Goal: Task Accomplishment & Management: Manage account settings

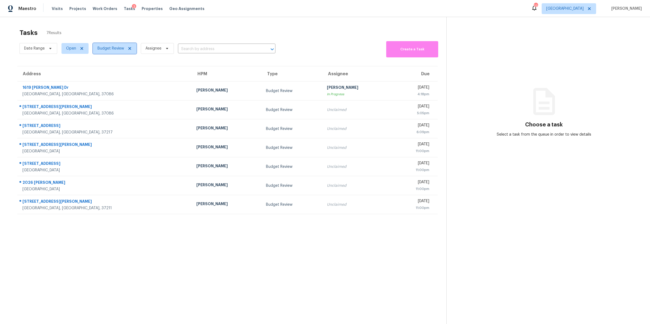
click at [117, 50] on span "Budget Review" at bounding box center [110, 48] width 27 height 5
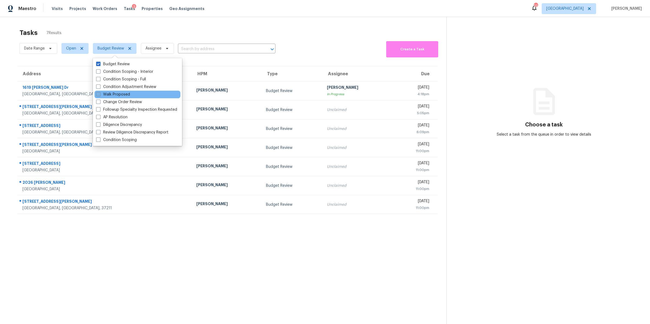
click at [112, 97] on label "Walk Proposed" at bounding box center [113, 94] width 34 height 5
click at [100, 95] on input "Walk Proposed" at bounding box center [98, 94] width 4 height 4
checkbox input "true"
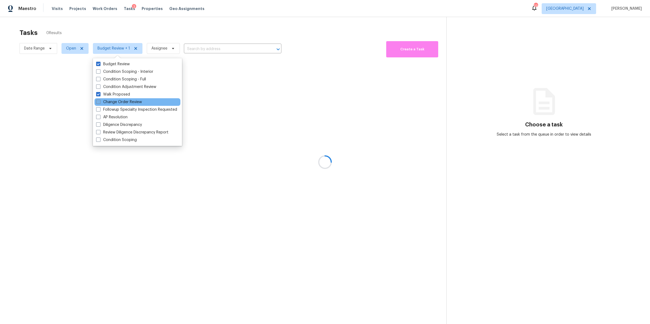
click at [113, 101] on label "Change Order Review" at bounding box center [119, 101] width 46 height 5
click at [100, 101] on input "Change Order Review" at bounding box center [98, 101] width 4 height 4
checkbox input "true"
click at [115, 60] on div "Budget Review" at bounding box center [138, 64] width 86 height 8
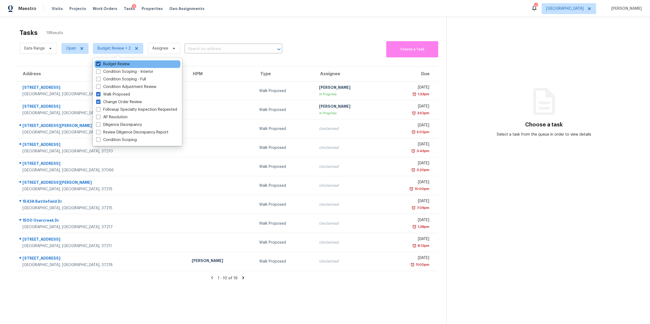
click at [114, 63] on label "Budget Review" at bounding box center [113, 63] width 34 height 5
click at [100, 63] on input "Budget Review" at bounding box center [98, 63] width 4 height 4
checkbox input "false"
click at [119, 93] on label "Walk Proposed" at bounding box center [113, 94] width 34 height 5
click at [100, 93] on input "Walk Proposed" at bounding box center [98, 94] width 4 height 4
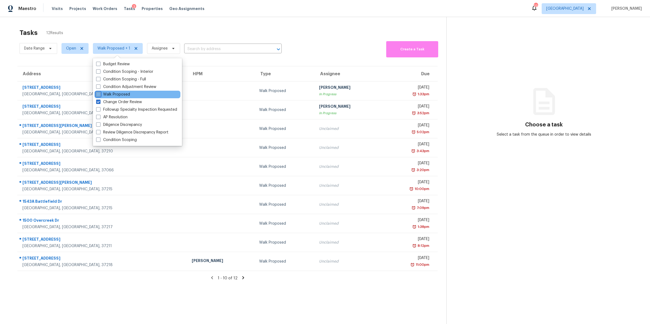
checkbox input "false"
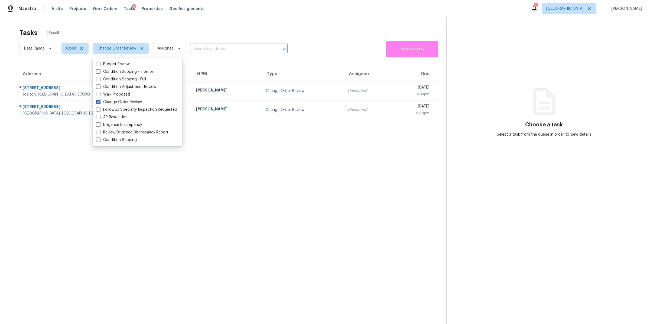
click at [60, 20] on div "Tasks 2 Results Date Range Open Change Order Review Assignee ​ Create a Task Ad…" at bounding box center [325, 179] width 650 height 324
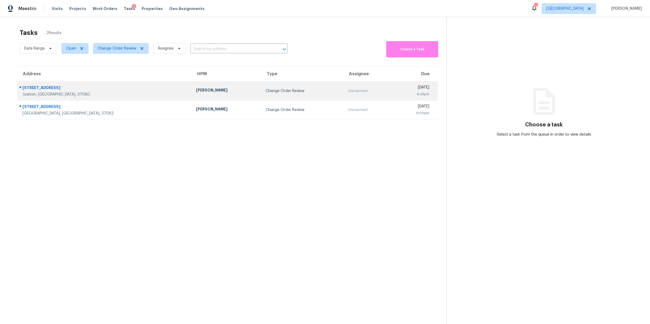
click at [39, 95] on div "Joelton, TN, 37080" at bounding box center [104, 94] width 165 height 5
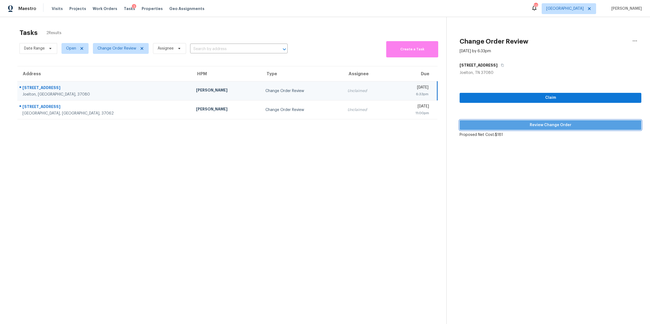
click at [540, 122] on span "Review Change Order" at bounding box center [550, 125] width 173 height 7
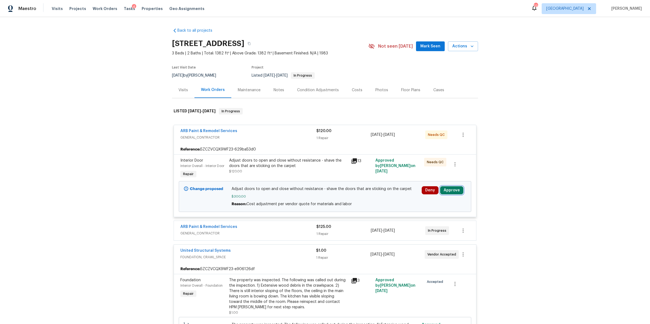
click at [449, 190] on button "Approve" at bounding box center [451, 190] width 23 height 8
click at [367, 195] on span "Approve" at bounding box center [371, 196] width 15 height 4
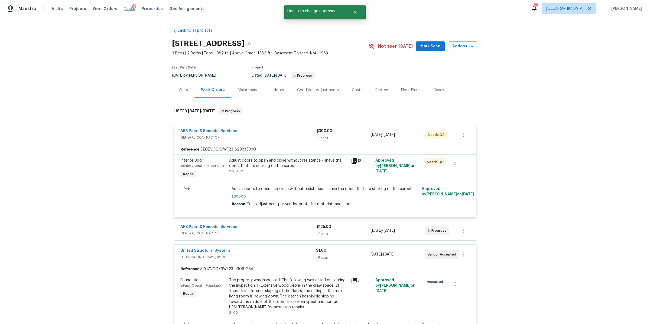
click at [124, 8] on span "Tasks" at bounding box center [129, 9] width 11 height 4
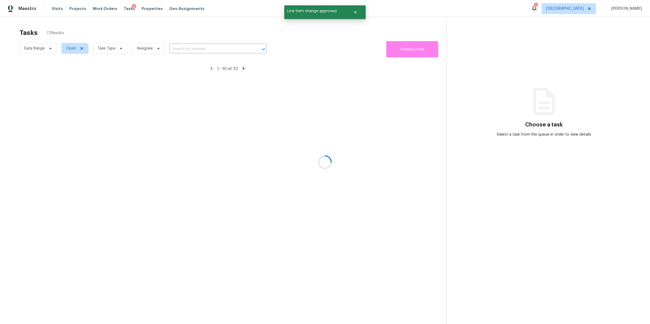
click at [108, 51] on div at bounding box center [325, 162] width 650 height 324
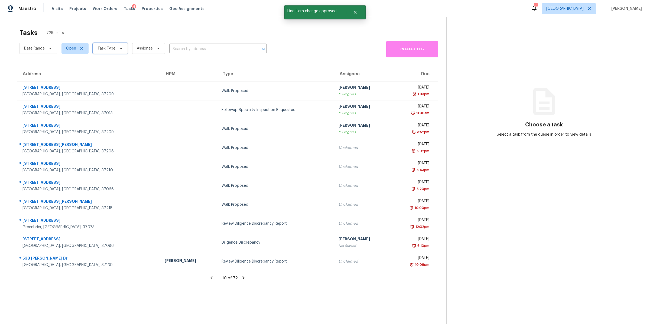
click at [105, 49] on span "Task Type" at bounding box center [106, 48] width 18 height 5
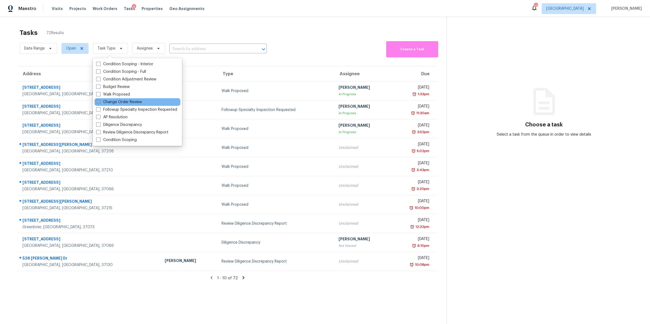
click at [113, 102] on label "Change Order Review" at bounding box center [119, 101] width 46 height 5
click at [100, 102] on input "Change Order Review" at bounding box center [98, 101] width 4 height 4
checkbox input "true"
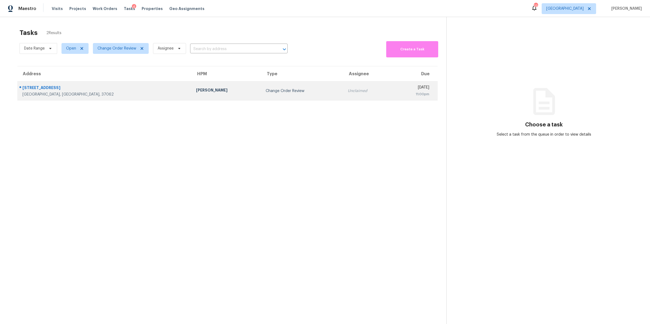
click at [36, 93] on div "Fairview, TN, 37062" at bounding box center [104, 94] width 165 height 5
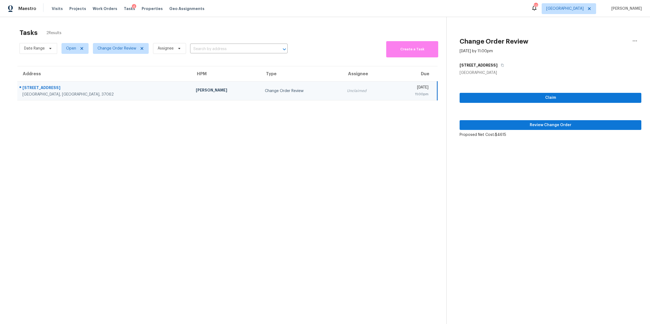
click at [527, 131] on div "Claim Review Change Order Proposed Net Cost: $4615" at bounding box center [551, 107] width 182 height 62
click at [532, 125] on span "Review Change Order" at bounding box center [550, 125] width 173 height 7
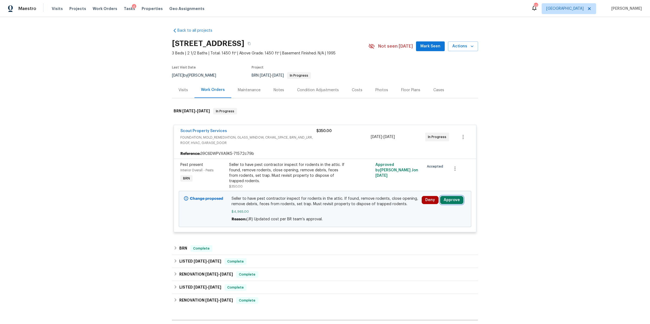
click at [451, 201] on button "Approve" at bounding box center [451, 200] width 23 height 8
click at [361, 202] on button "Approve" at bounding box center [371, 205] width 32 height 11
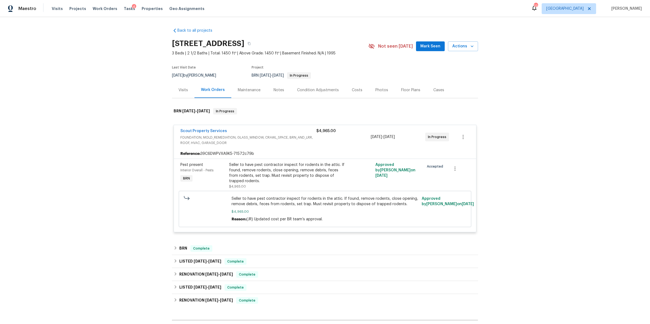
click at [281, 170] on div "Seller to have pest contractor inspect for rodents in the attic. If found, remo…" at bounding box center [288, 173] width 119 height 22
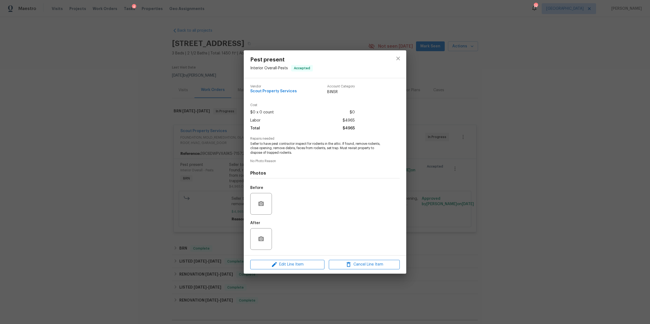
click at [517, 180] on div "Pest present Interior Overall - Pests Accepted Vendor Scout Property Services A…" at bounding box center [325, 162] width 650 height 324
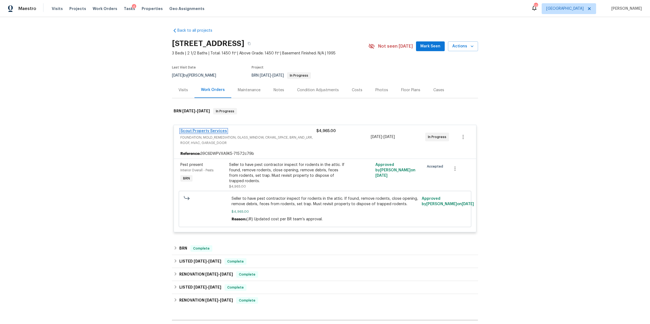
click at [204, 131] on link "Scout Property Services" at bounding box center [203, 131] width 47 height 4
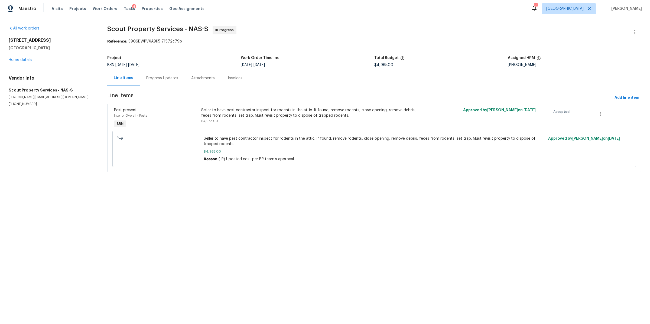
click at [151, 75] on div "Progress Updates" at bounding box center [162, 78] width 45 height 16
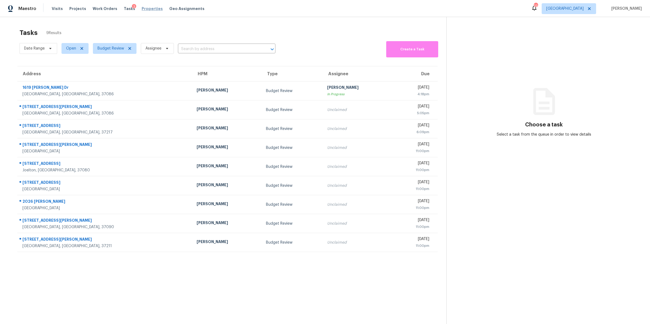
click at [143, 8] on span "Properties" at bounding box center [152, 8] width 21 height 5
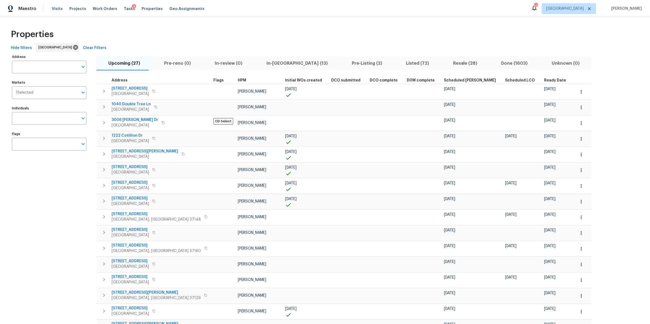
click at [222, 63] on span "In-review (0)" at bounding box center [228, 64] width 45 height 8
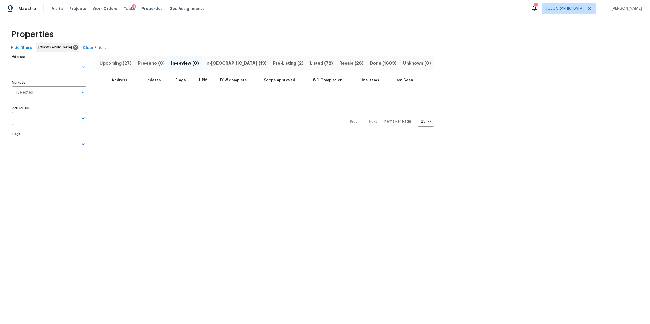
click at [224, 65] on span "In-reno (13)" at bounding box center [235, 64] width 61 height 8
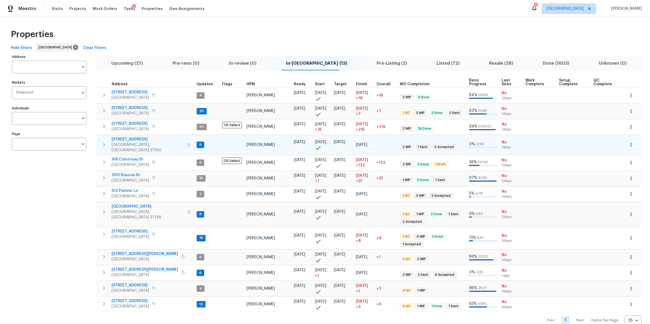
click at [121, 138] on span "106 Cottonwood Dr" at bounding box center [148, 139] width 73 height 5
click at [98, 8] on span "Work Orders" at bounding box center [105, 8] width 25 height 5
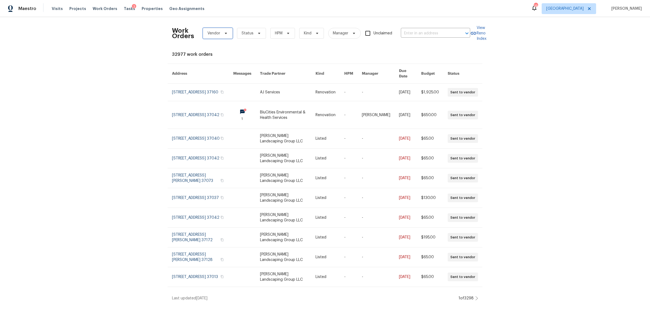
click at [224, 33] on icon at bounding box center [226, 33] width 4 height 4
type input "ton"
click at [210, 64] on div "Tony Barrett Services - NAS-S" at bounding box center [232, 62] width 59 height 5
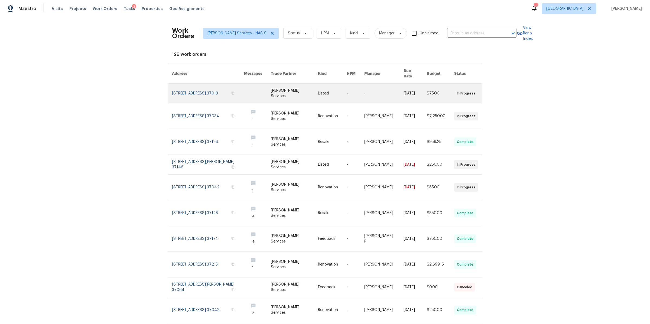
click at [200, 92] on link at bounding box center [208, 93] width 72 height 19
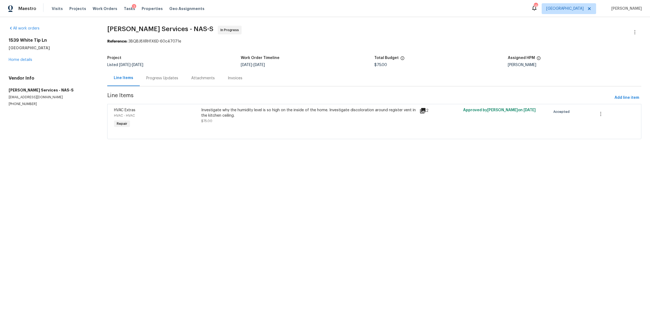
click at [149, 82] on div "Progress Updates" at bounding box center [162, 78] width 45 height 16
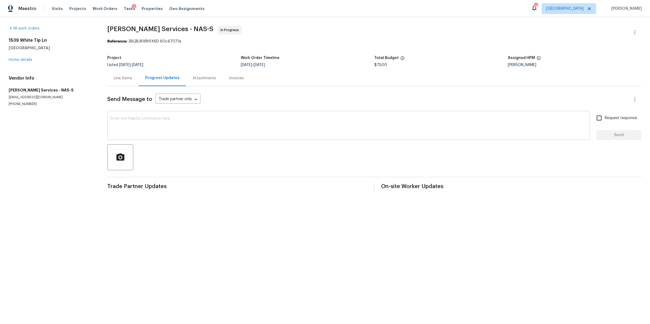
click at [216, 128] on textarea at bounding box center [348, 126] width 476 height 19
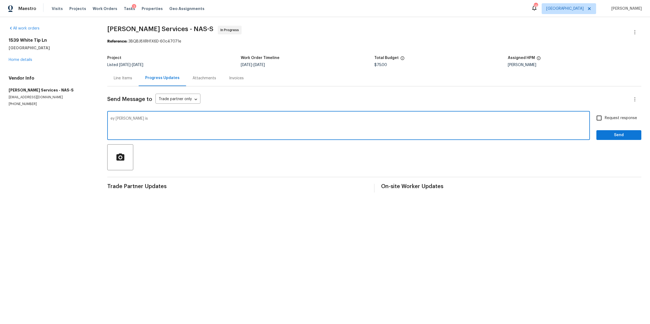
click at [110, 120] on textarea "ey Tony is" at bounding box center [348, 126] width 476 height 19
click at [151, 121] on textarea "hey Tony is" at bounding box center [348, 126] width 476 height 19
type textarea "hey Tony is this getting done"
click at [277, 137] on span "Send" at bounding box center [619, 135] width 36 height 7
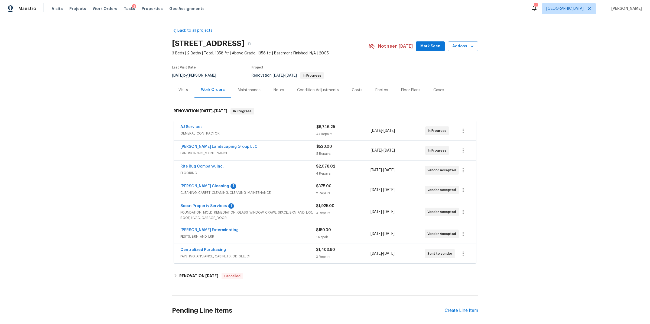
click at [277, 92] on div "Notes" at bounding box center [278, 89] width 11 height 5
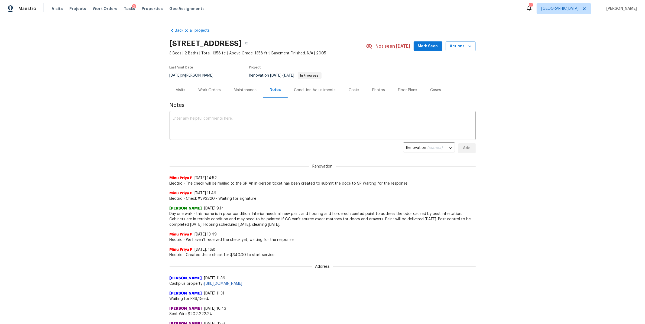
click at [203, 90] on div "Work Orders" at bounding box center [209, 89] width 22 height 5
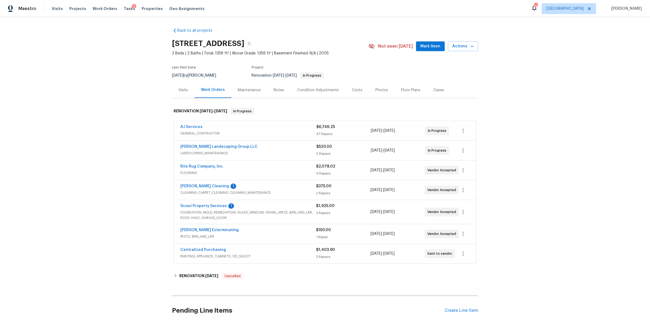
click at [240, 126] on div "AJ Services" at bounding box center [248, 127] width 136 height 6
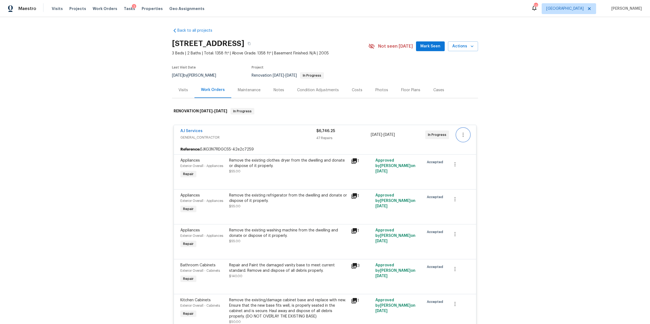
click at [463, 135] on icon "button" at bounding box center [463, 135] width 6 height 6
click at [463, 135] on li "Edit" at bounding box center [483, 135] width 58 height 9
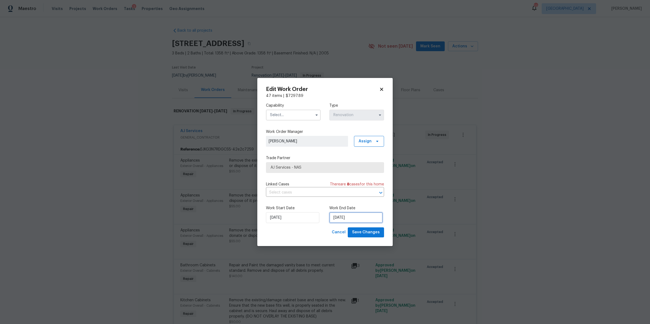
click at [361, 216] on input "8/26/2025" at bounding box center [355, 217] width 53 height 11
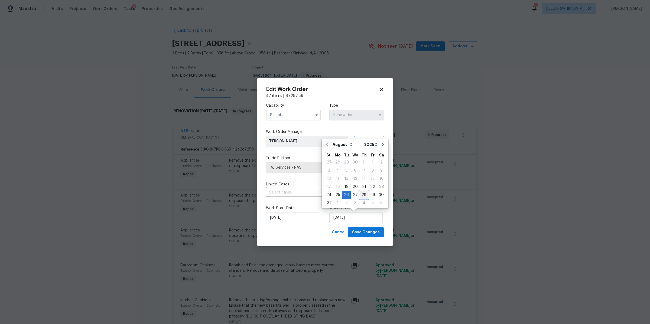
click at [360, 194] on div "28" at bounding box center [364, 195] width 9 height 8
type input "[DATE]"
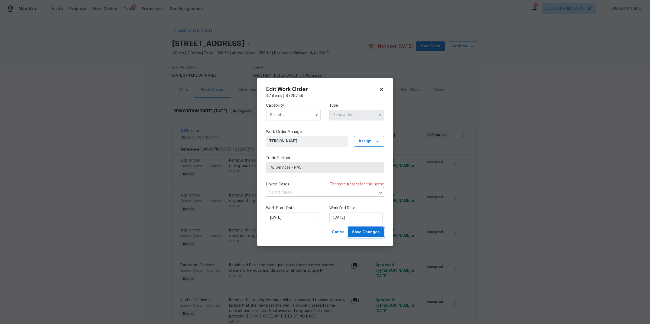
click at [373, 232] on span "Save Changes" at bounding box center [366, 232] width 28 height 7
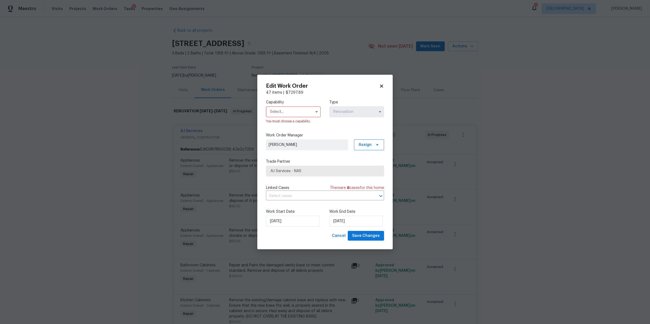
click at [289, 115] on input "text" at bounding box center [293, 111] width 55 height 11
click at [292, 144] on span "General Contractor" at bounding box center [289, 142] width 35 height 4
type input "General Contractor"
click at [366, 235] on span "Save Changes" at bounding box center [366, 236] width 28 height 7
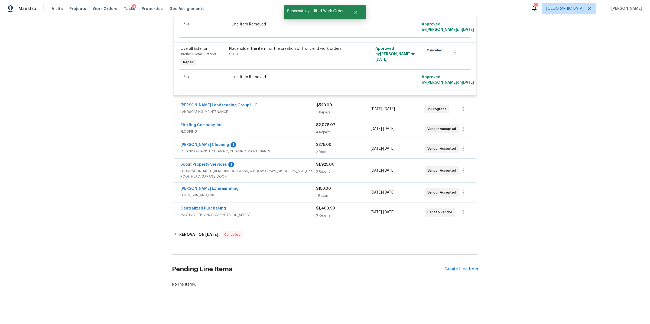
scroll to position [2409, 0]
click at [200, 123] on link "Rite Rug Company, Inc." at bounding box center [201, 125] width 43 height 4
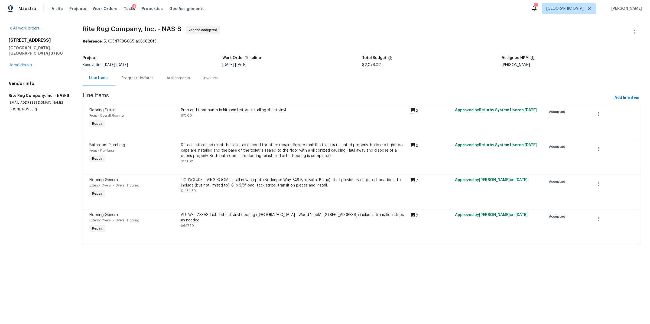
click at [135, 79] on div "Progress Updates" at bounding box center [138, 78] width 32 height 5
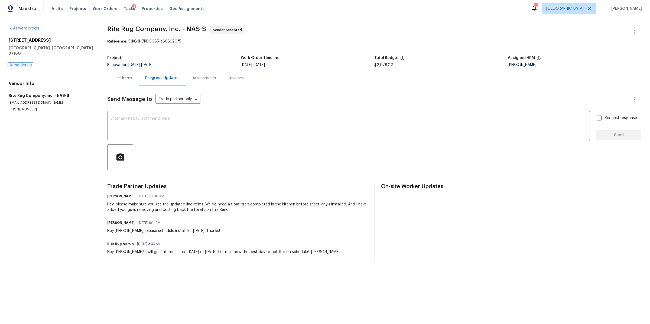
click at [19, 63] on link "Home details" at bounding box center [21, 65] width 24 height 4
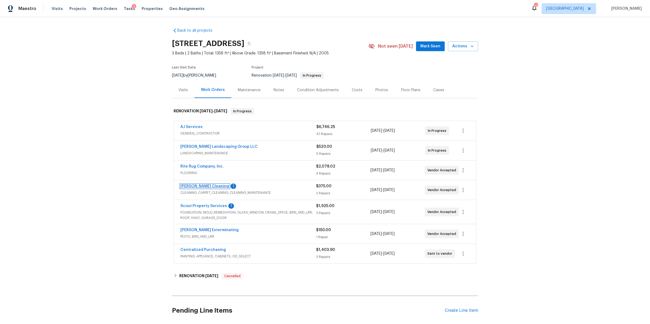
click at [188, 185] on link "[PERSON_NAME] Cleaning" at bounding box center [204, 186] width 49 height 4
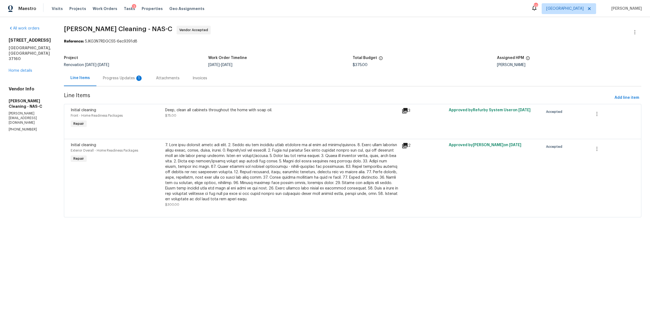
click at [118, 78] on div "Progress Updates 1" at bounding box center [123, 78] width 40 height 5
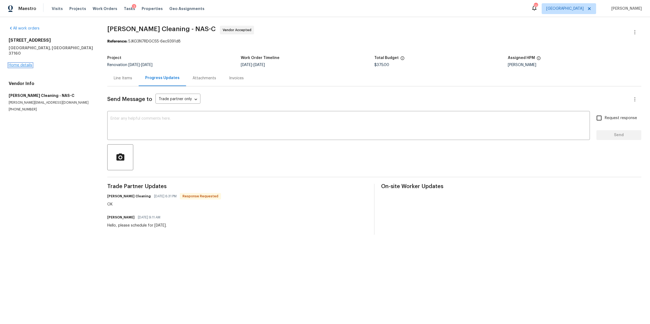
click at [23, 63] on link "Home details" at bounding box center [21, 65] width 24 height 4
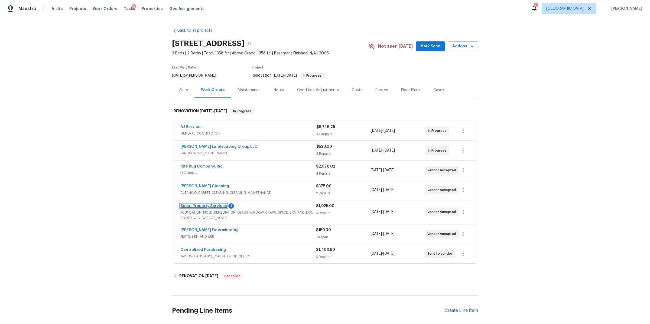
click at [208, 207] on link "Scout Property Services" at bounding box center [203, 206] width 47 height 4
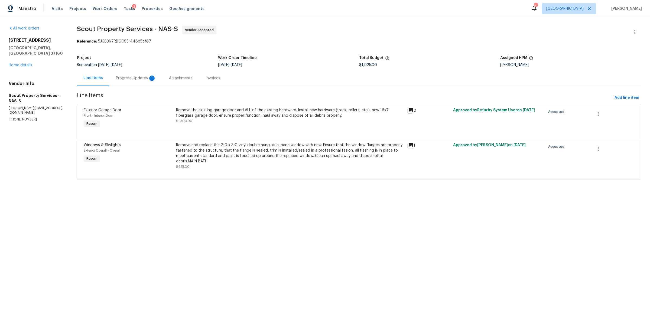
click at [134, 79] on div "Progress Updates 1" at bounding box center [136, 78] width 40 height 5
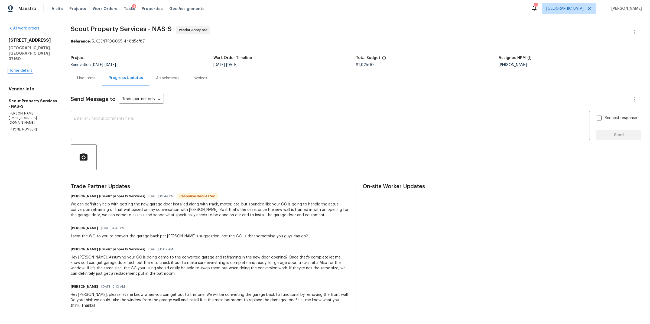
click at [22, 69] on link "Home details" at bounding box center [21, 71] width 24 height 4
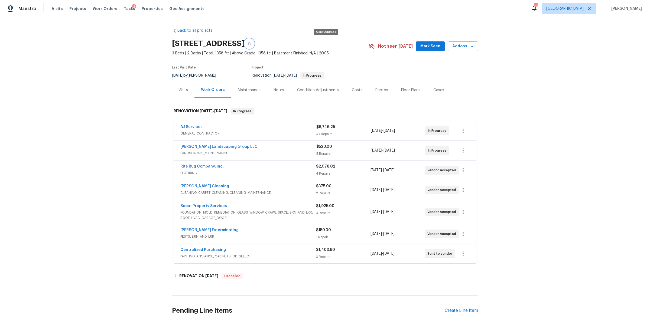
click at [251, 43] on icon "button" at bounding box center [248, 43] width 3 height 3
click at [274, 92] on div "Notes" at bounding box center [278, 89] width 11 height 5
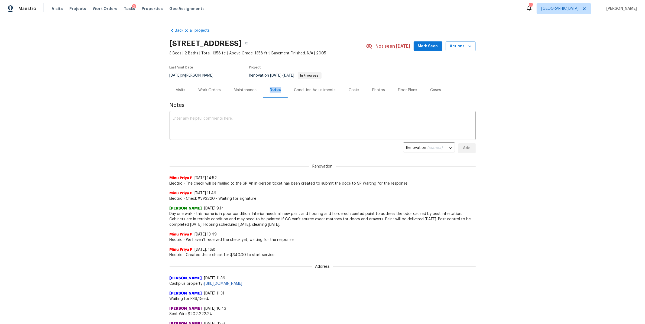
click at [274, 92] on div "Notes" at bounding box center [275, 89] width 11 height 5
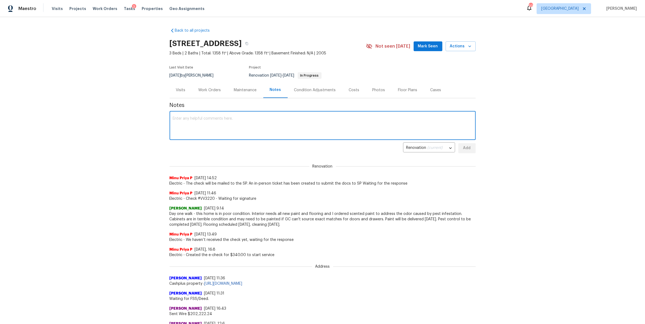
click at [262, 130] on textarea at bounding box center [322, 126] width 299 height 19
type textarea "Gc is pulling appliances this morning and starting demo of the garage wall"
click at [463, 148] on span "Add" at bounding box center [467, 148] width 9 height 7
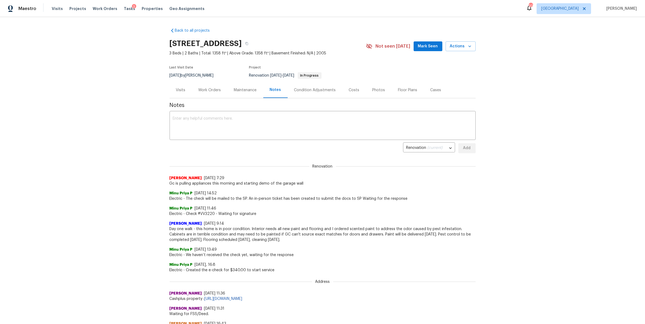
drag, startPoint x: 214, startPoint y: 91, endPoint x: 220, endPoint y: 91, distance: 6.2
click at [218, 91] on div "Work Orders" at bounding box center [209, 89] width 22 height 5
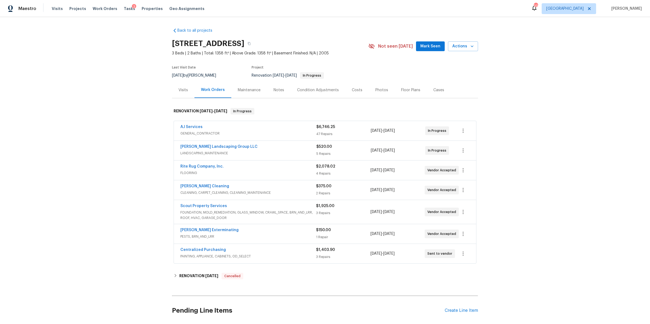
click at [273, 127] on div "AJ Services" at bounding box center [248, 127] width 136 height 6
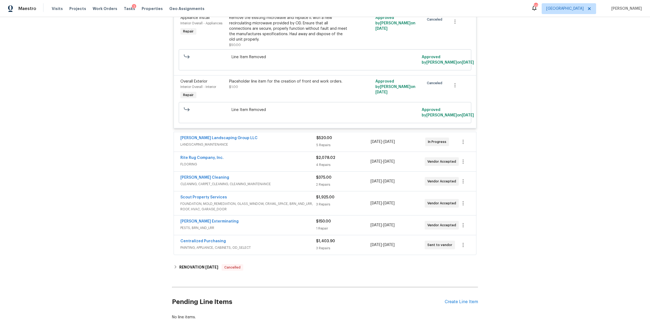
scroll to position [2363, 0]
click at [350, 208] on div "3 Repairs" at bounding box center [343, 205] width 54 height 5
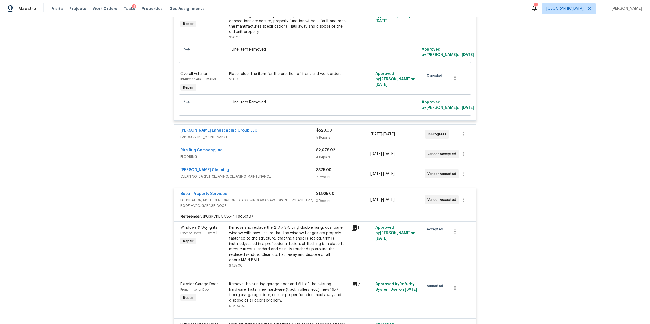
scroll to position [2339, 0]
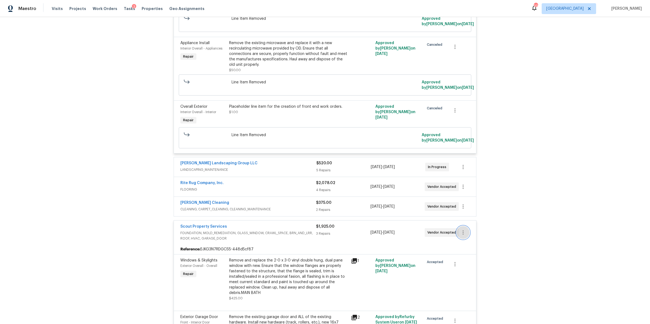
click at [461, 236] on icon "button" at bounding box center [463, 232] width 6 height 6
click at [468, 238] on li "Edit" at bounding box center [483, 239] width 58 height 9
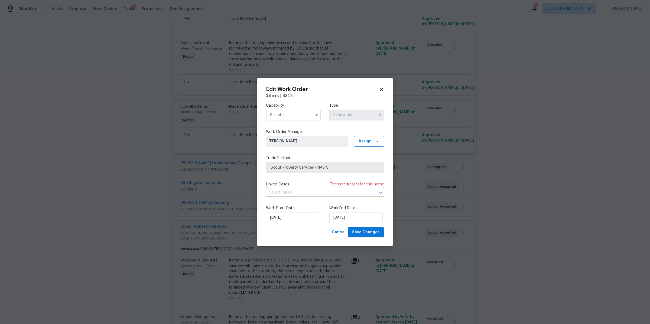
click at [288, 113] on input "text" at bounding box center [293, 115] width 55 height 11
click at [284, 144] on span "General Contractor" at bounding box center [289, 142] width 35 height 4
type input "General Contractor"
click at [338, 219] on input "[DATE]" at bounding box center [355, 217] width 53 height 11
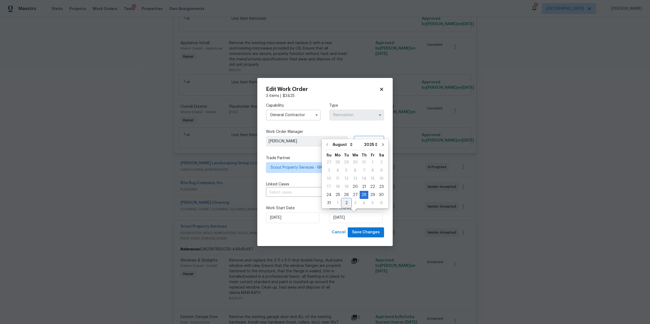
click at [343, 203] on div "2" at bounding box center [346, 203] width 9 height 8
type input "[DATE]"
select select "8"
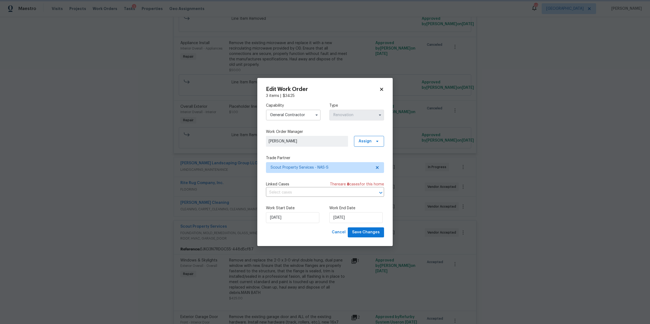
click at [324, 228] on div "Cancel Save Changes" at bounding box center [325, 232] width 118 height 10
click at [372, 231] on span "Save Changes" at bounding box center [366, 232] width 28 height 7
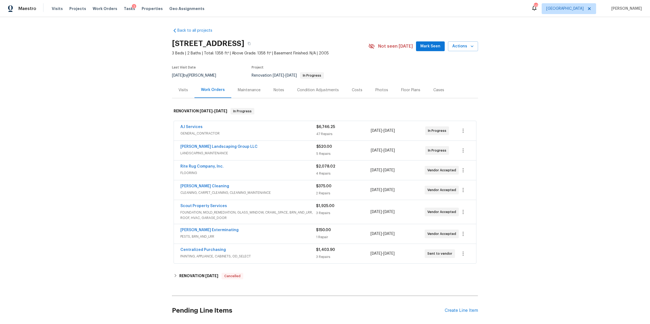
scroll to position [47, 0]
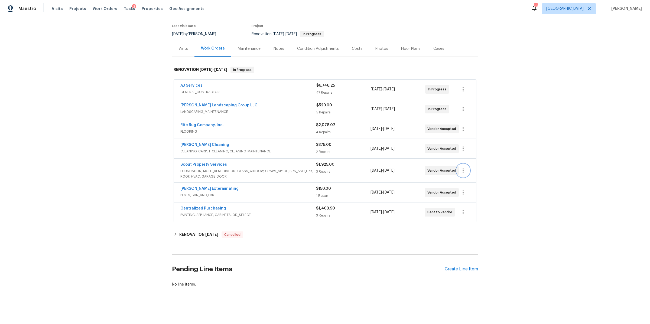
click at [462, 164] on button "button" at bounding box center [463, 170] width 13 height 13
click at [464, 164] on li "Edit" at bounding box center [483, 165] width 58 height 9
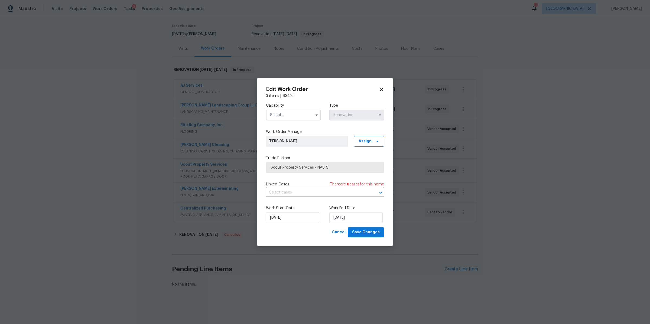
click at [299, 115] on input "text" at bounding box center [293, 115] width 55 height 11
click at [295, 126] on span "General Contractor" at bounding box center [289, 124] width 35 height 4
type input "General Contractor"
click at [366, 165] on span "Scout Property Services - NAS-S" at bounding box center [321, 167] width 101 height 5
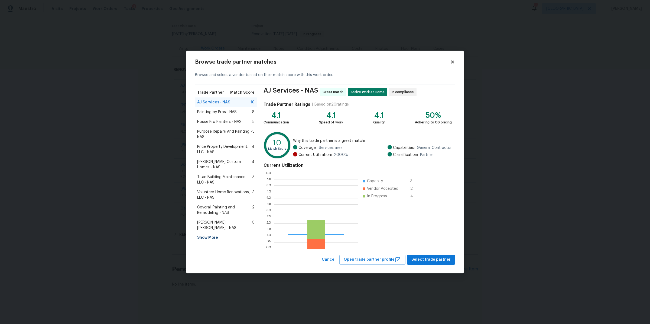
scroll to position [71, 79]
click at [435, 260] on span "Select trade partner" at bounding box center [430, 259] width 39 height 7
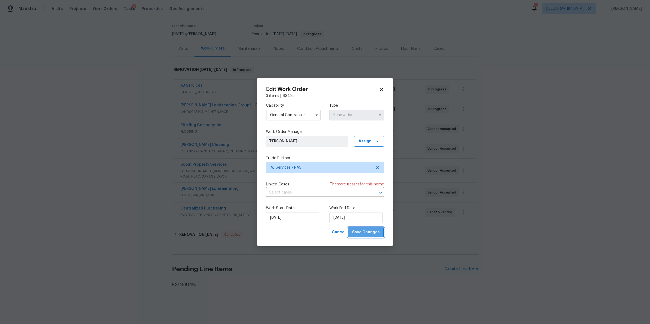
click at [366, 232] on span "Save Changes" at bounding box center [366, 232] width 28 height 7
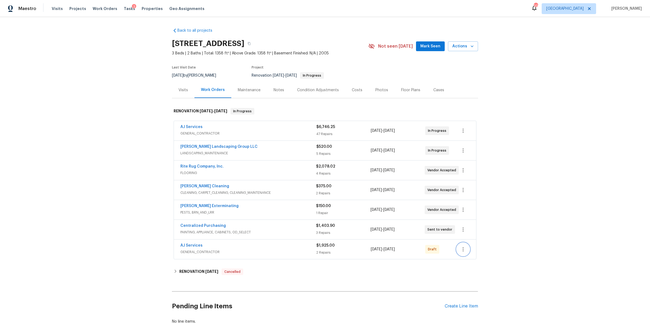
click at [460, 249] on icon "button" at bounding box center [463, 249] width 6 height 6
click at [481, 259] on li "Confirm and Send to Vendor" at bounding box center [484, 259] width 60 height 9
click at [538, 224] on div at bounding box center [325, 162] width 650 height 324
click at [228, 127] on div "AJ Services" at bounding box center [248, 127] width 136 height 6
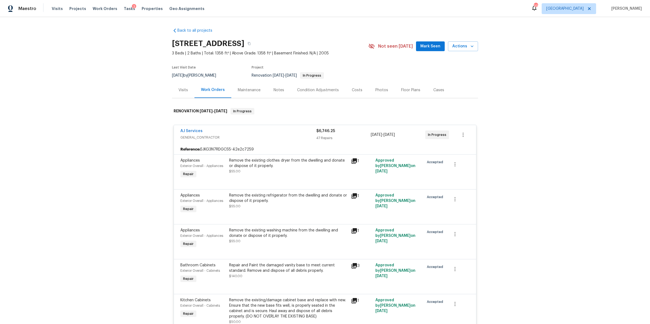
scroll to position [1302, 0]
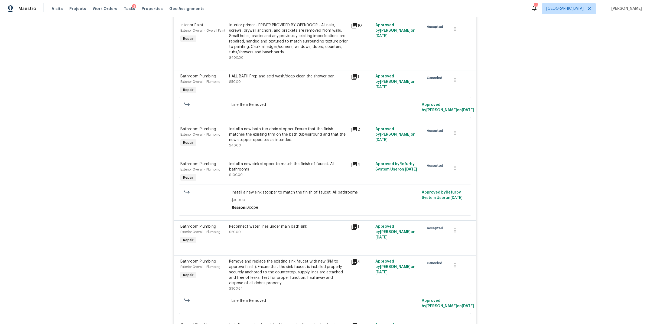
click at [272, 171] on div "Install a new sink stopper to match the finish of faucet. All bathrooms" at bounding box center [288, 166] width 119 height 11
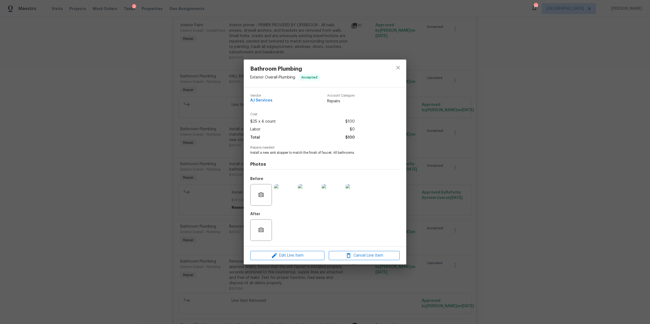
click at [542, 161] on div "Bathroom Plumbing Exterior Overall - Plumbing Accepted Vendor AJ Services Accou…" at bounding box center [325, 162] width 650 height 324
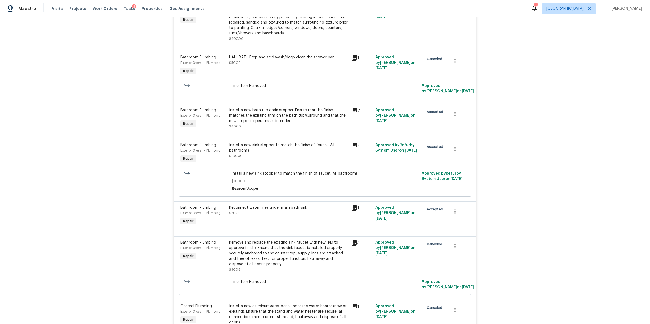
scroll to position [1362, 0]
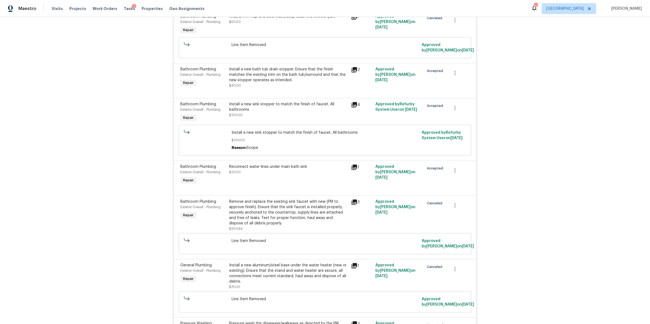
click at [519, 132] on div "Back to all projects [STREET_ADDRESS] 3 Beds | 2 Baths | Total: 1358 ft² | Abov…" at bounding box center [325, 170] width 650 height 307
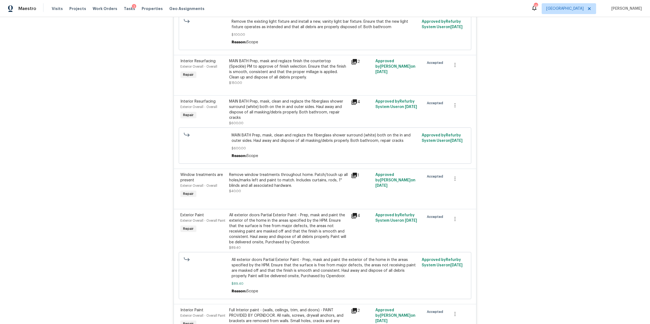
scroll to position [939, 0]
click at [353, 105] on icon at bounding box center [353, 102] width 5 height 5
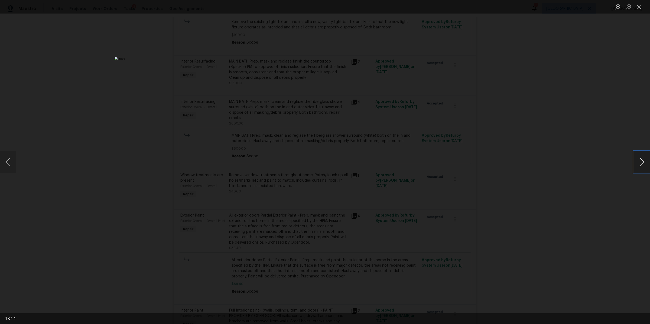
click at [643, 159] on button "Next image" at bounding box center [642, 162] width 16 height 22
click at [642, 159] on button "Next image" at bounding box center [642, 162] width 16 height 22
click at [641, 159] on button "Next image" at bounding box center [642, 162] width 16 height 22
click at [639, 160] on button "Next image" at bounding box center [642, 162] width 16 height 22
click at [641, 5] on button "Close lightbox" at bounding box center [639, 6] width 11 height 9
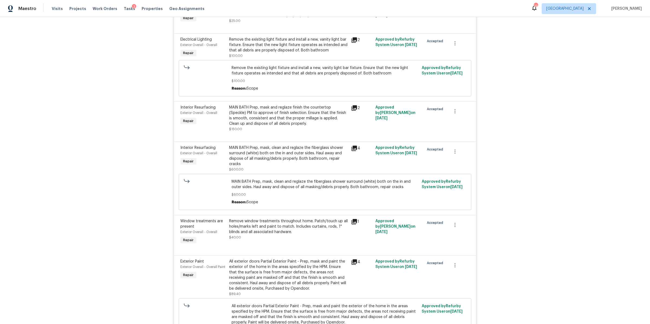
scroll to position [851, 0]
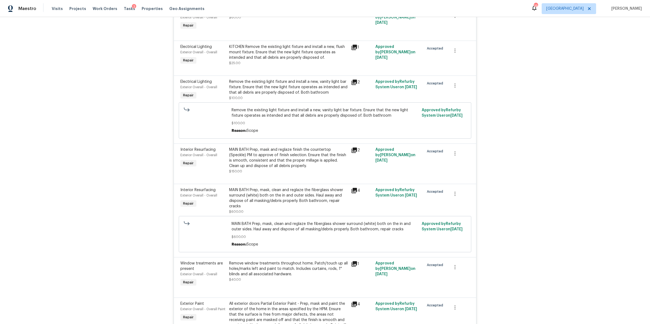
click at [351, 154] on icon at bounding box center [354, 150] width 6 height 6
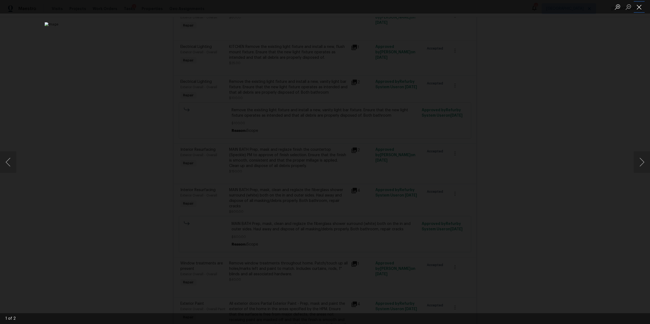
click at [638, 8] on button "Close lightbox" at bounding box center [639, 6] width 11 height 9
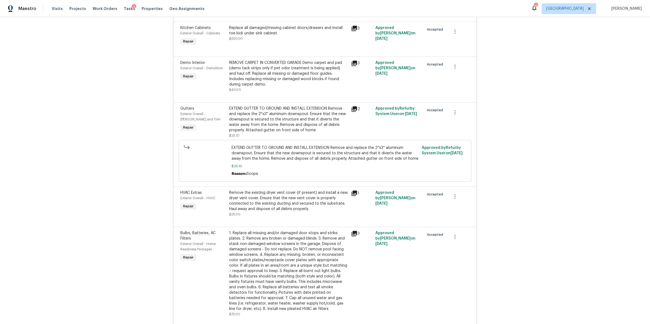
scroll to position [0, 0]
